Goal: Information Seeking & Learning: Learn about a topic

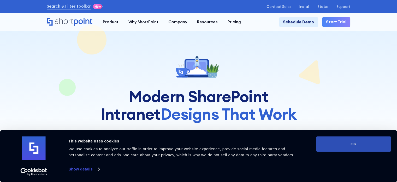
click at [354, 142] on button "OK" at bounding box center [353, 143] width 75 height 15
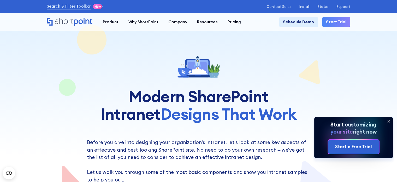
click at [388, 120] on icon at bounding box center [389, 121] width 2 height 2
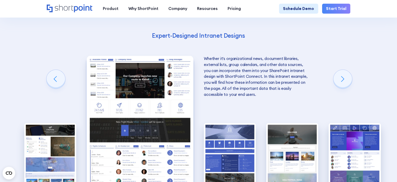
scroll to position [819, 0]
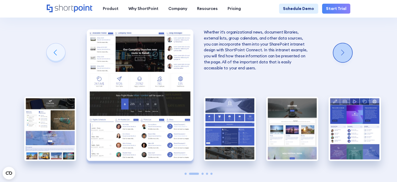
click at [343, 59] on div "Next slide" at bounding box center [343, 52] width 19 height 19
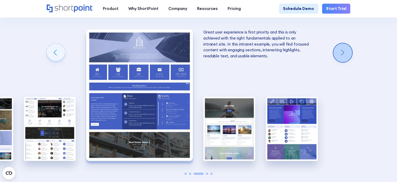
click at [341, 58] on div "Next slide" at bounding box center [343, 52] width 19 height 19
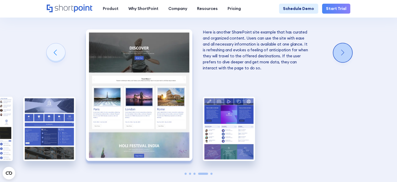
click at [341, 58] on div "Next slide" at bounding box center [343, 52] width 19 height 19
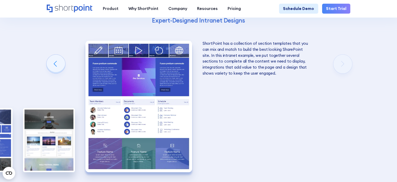
scroll to position [821, 0]
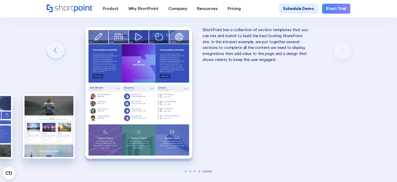
click at [345, 61] on div "Get Excellent SharePoint Intranet Examples With ShortPoint Designing an excelle…" at bounding box center [198, 23] width 397 height 398
click at [48, 56] on div "Previous slide" at bounding box center [55, 50] width 19 height 19
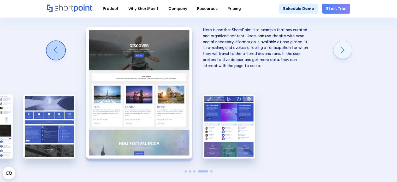
click at [48, 56] on div "Previous slide" at bounding box center [55, 50] width 19 height 19
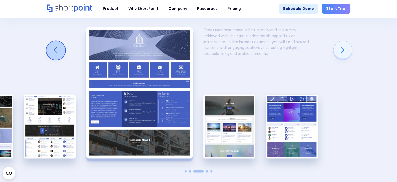
click at [48, 56] on div "Previous slide" at bounding box center [55, 50] width 19 height 19
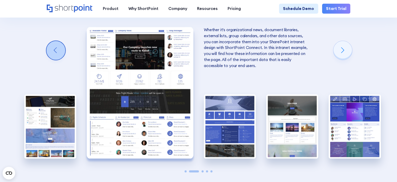
click at [48, 56] on div "Previous slide" at bounding box center [55, 50] width 19 height 19
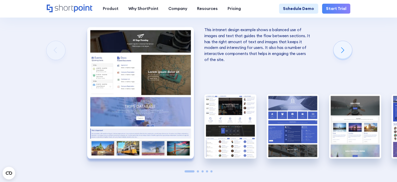
drag, startPoint x: 48, startPoint y: 56, endPoint x: 44, endPoint y: 57, distance: 4.0
click at [46, 56] on div "Get Excellent SharePoint Intranet Examples With ShortPoint Designing an excelle…" at bounding box center [198, 23] width 397 height 398
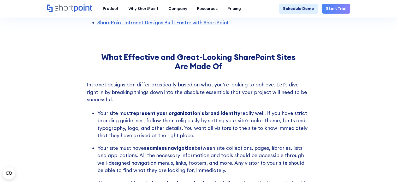
scroll to position [35, 0]
